Goal: Task Accomplishment & Management: Manage account settings

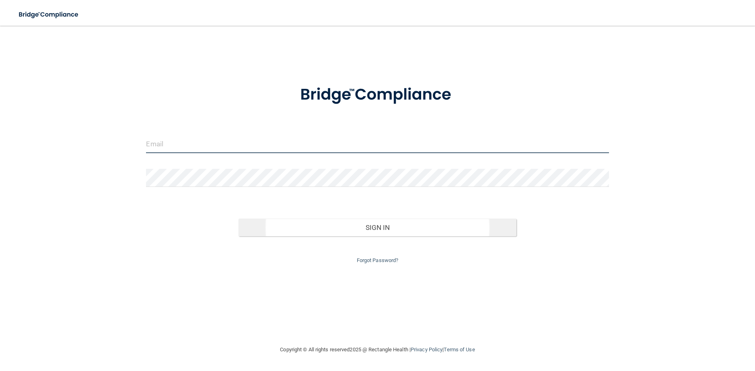
type input "[PERSON_NAME][EMAIL_ADDRESS][DOMAIN_NAME]"
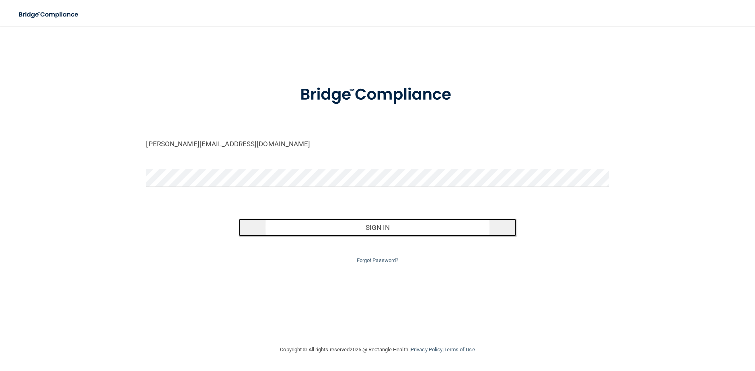
click at [404, 226] on button "Sign In" at bounding box center [378, 228] width 278 height 18
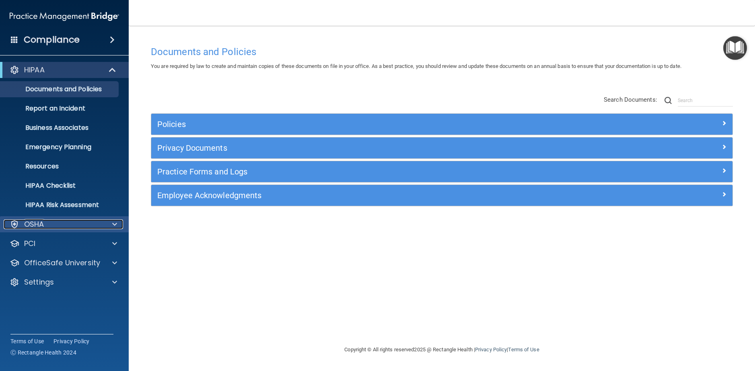
click at [79, 228] on div "OSHA" at bounding box center [54, 225] width 100 height 10
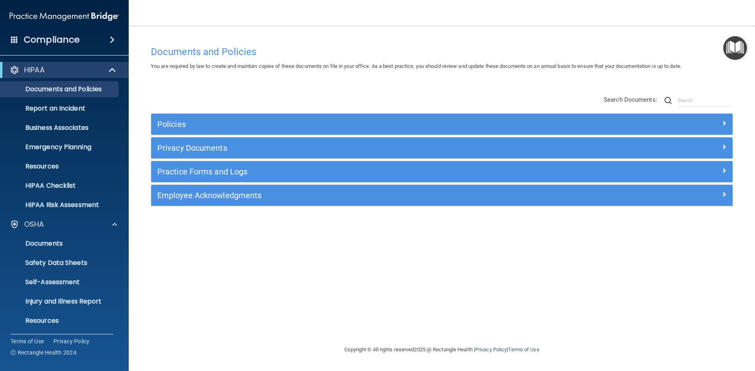
click at [40, 37] on h4 "Compliance" at bounding box center [52, 39] width 56 height 11
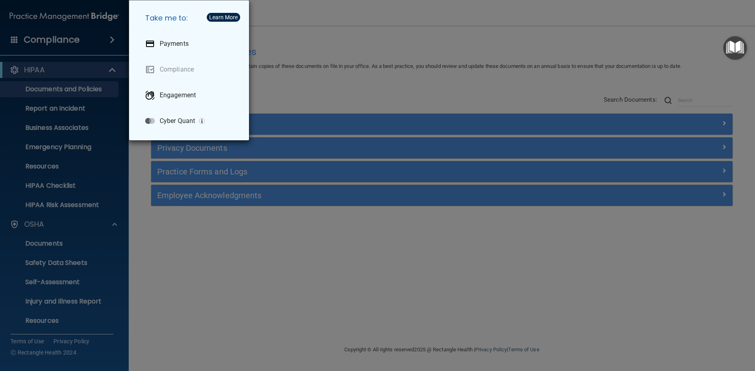
click at [295, 95] on div "Take me to: Payments Compliance Engagement Cyber Quant" at bounding box center [377, 185] width 755 height 371
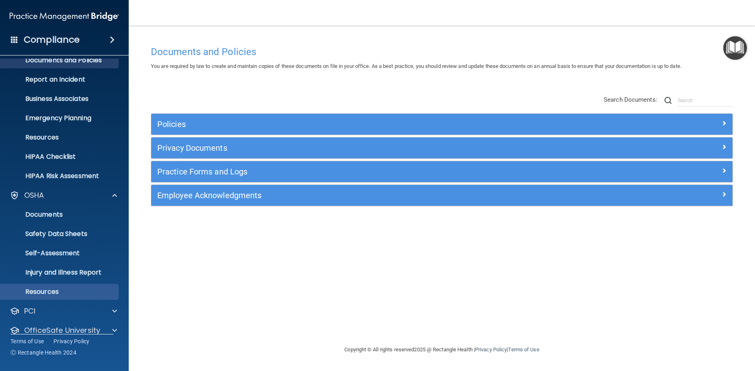
scroll to position [59, 0]
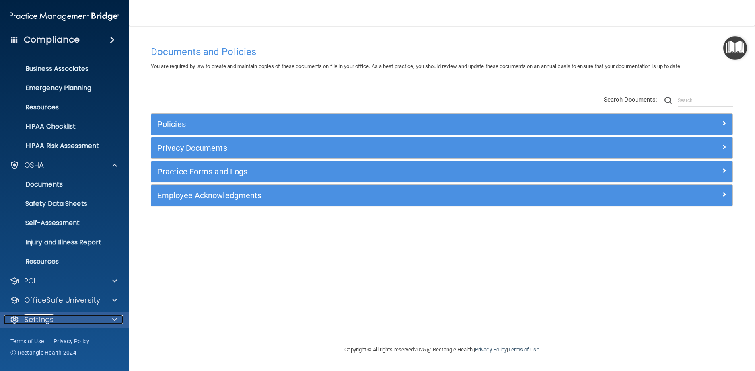
click at [75, 322] on div "Settings" at bounding box center [54, 320] width 100 height 10
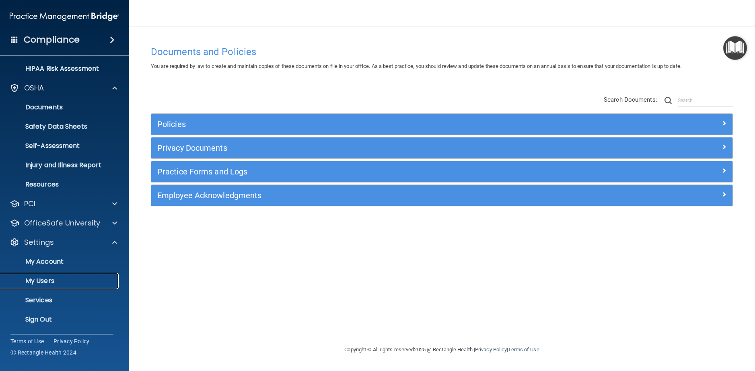
click at [44, 278] on p "My Users" at bounding box center [60, 281] width 110 height 8
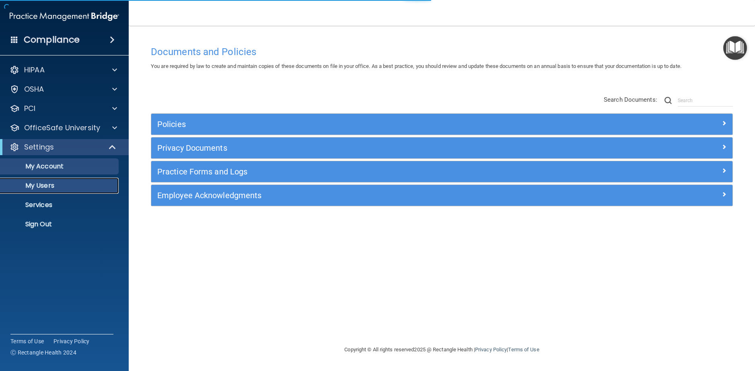
select select "20"
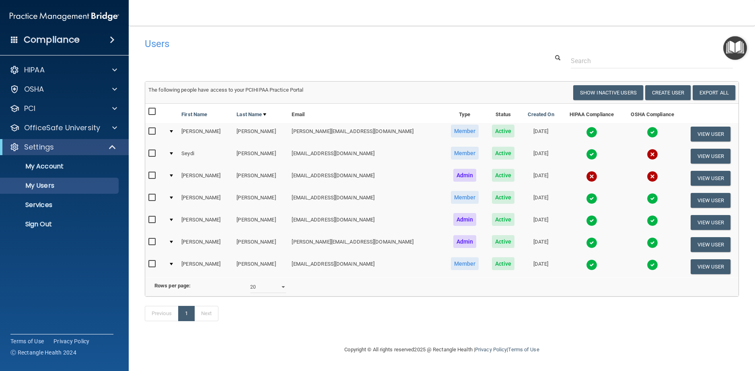
click at [155, 262] on input "checkbox" at bounding box center [152, 264] width 9 height 6
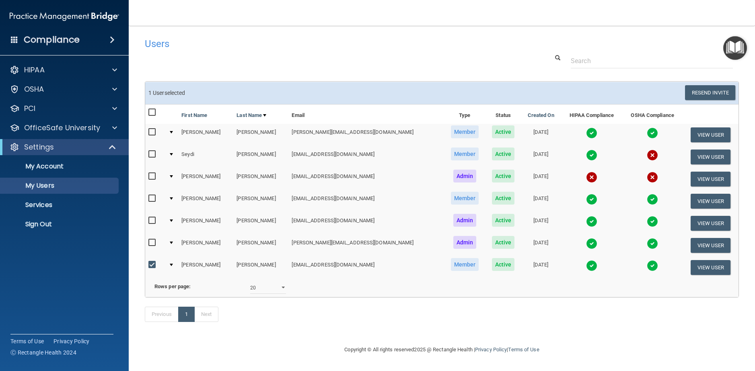
click at [152, 264] on input "checkbox" at bounding box center [152, 265] width 9 height 6
checkbox input "false"
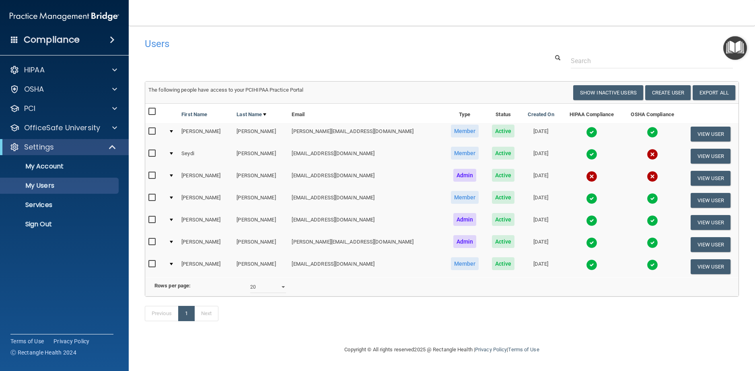
scroll to position [7, 0]
click at [665, 85] on button "Create User" at bounding box center [667, 92] width 45 height 15
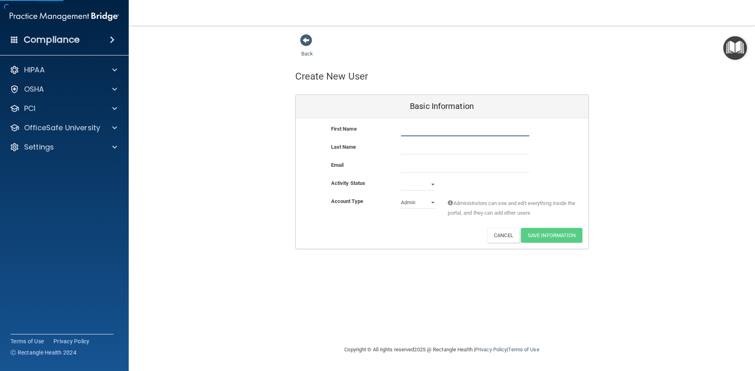
click at [437, 129] on input "text" at bounding box center [465, 130] width 128 height 12
type input "[PERSON_NAME]"
click at [412, 170] on input "email" at bounding box center [465, 167] width 128 height 12
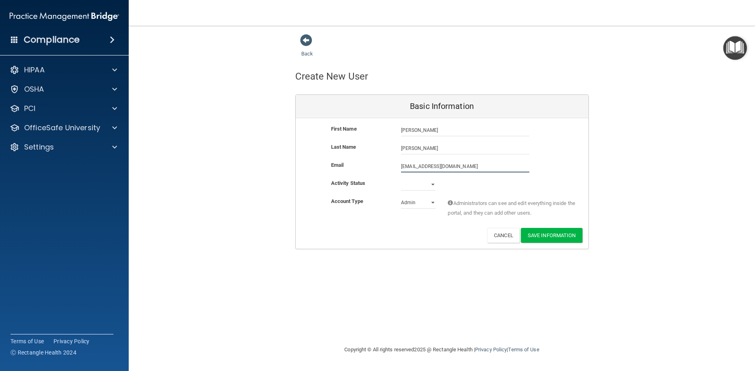
type input "[EMAIL_ADDRESS][DOMAIN_NAME]"
click at [432, 187] on select "Active Inactive" at bounding box center [418, 185] width 35 height 12
select select "active"
click at [401, 179] on select "Active Inactive" at bounding box center [418, 185] width 35 height 12
click at [424, 204] on select "Admin Member" at bounding box center [418, 203] width 35 height 12
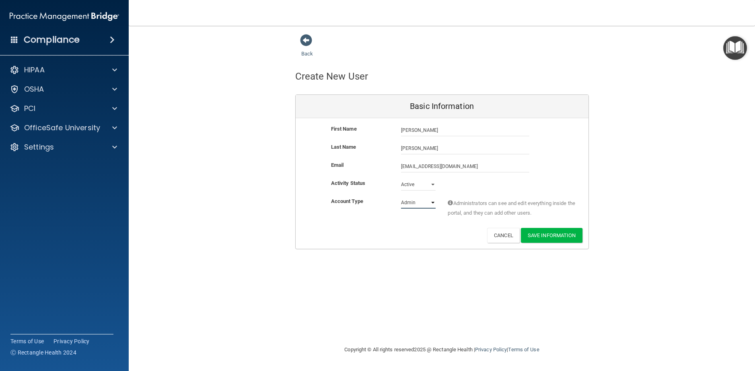
select select "practice_member"
click at [401, 197] on select "Admin Member" at bounding box center [418, 203] width 35 height 12
click at [551, 237] on button "Save Information" at bounding box center [552, 235] width 62 height 15
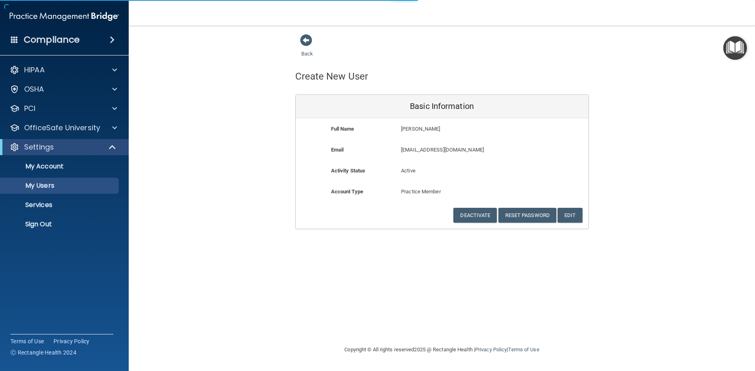
select select "20"
